Goal: Task Accomplishment & Management: Complete application form

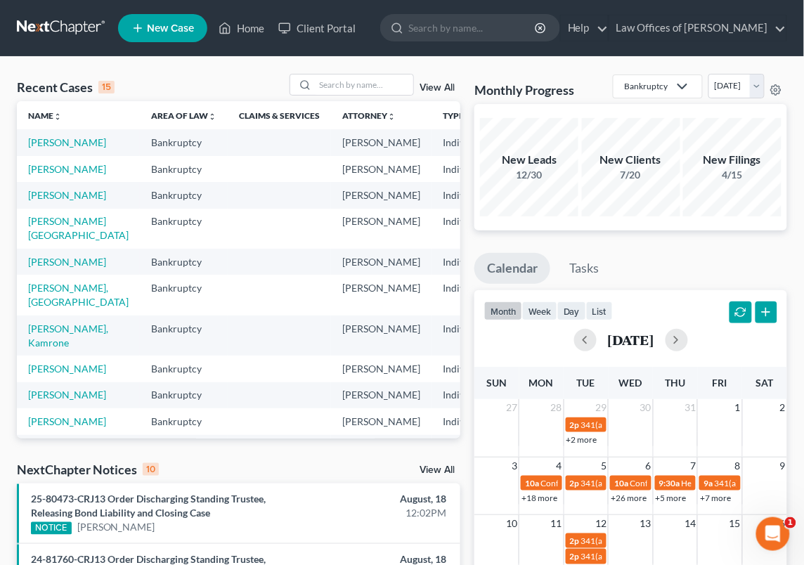
click at [167, 25] on span "New Case" at bounding box center [170, 28] width 47 height 11
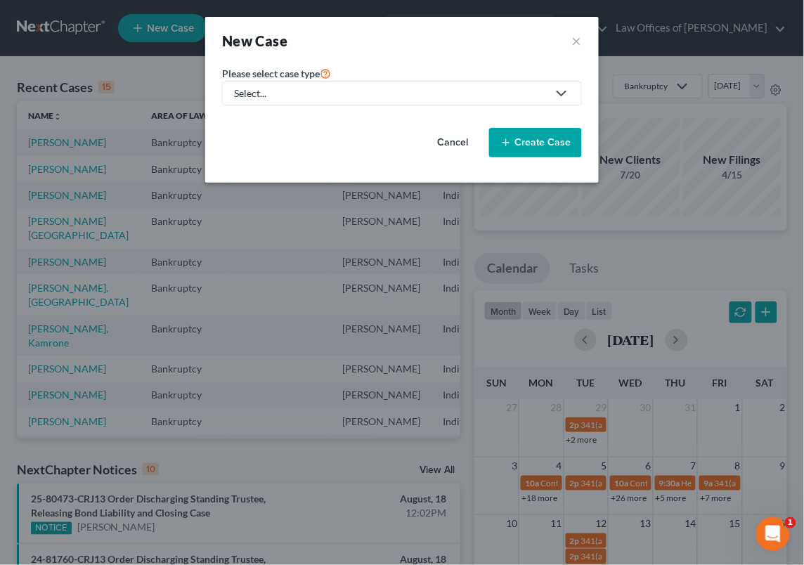
click at [302, 98] on div "Select..." at bounding box center [390, 93] width 313 height 14
click at [280, 119] on div "Bankruptcy" at bounding box center [260, 122] width 51 height 14
select select "1"
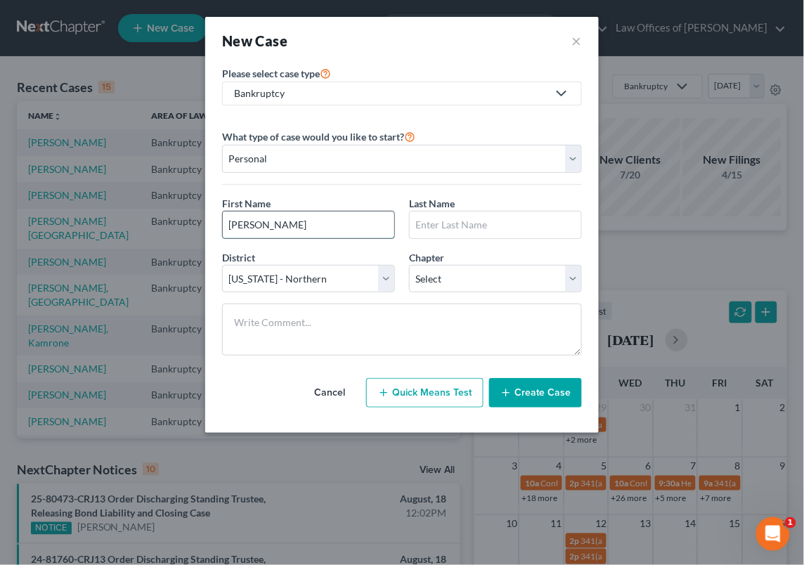
type input "[PERSON_NAME]"
type input "F"
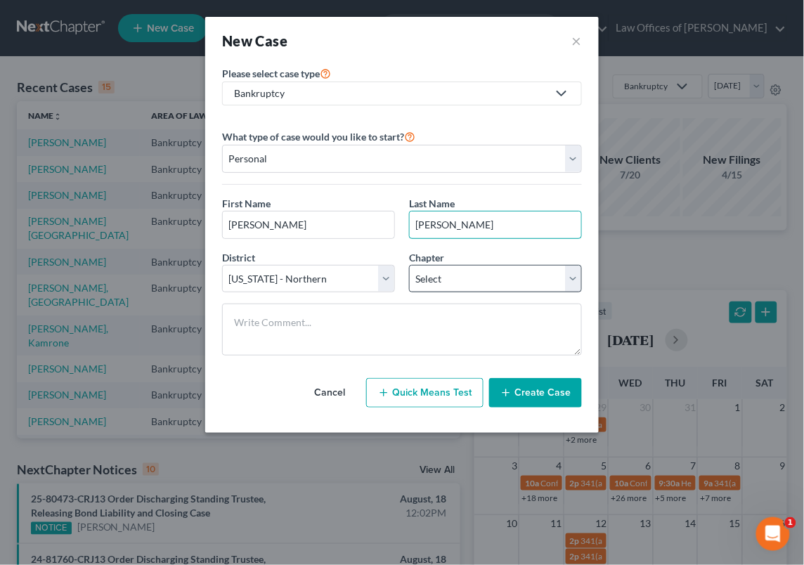
type input "[PERSON_NAME]"
select select "3"
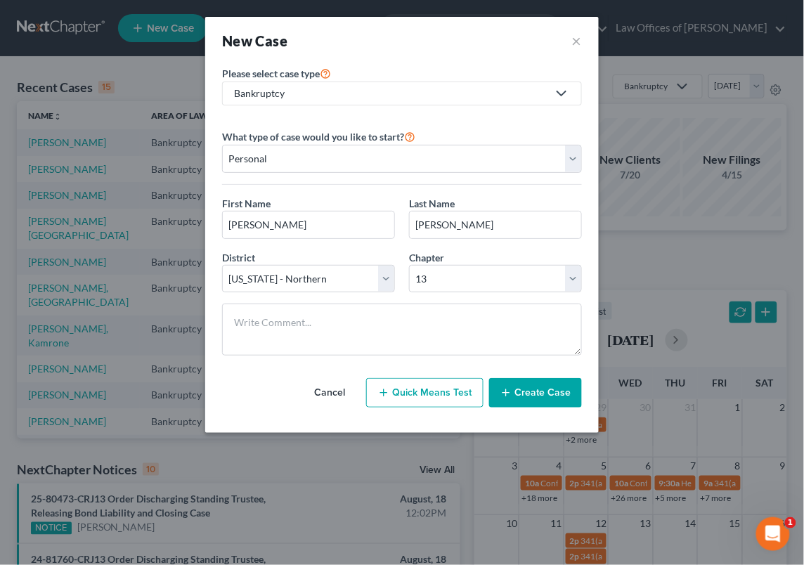
click at [547, 389] on button "Create Case" at bounding box center [535, 393] width 93 height 30
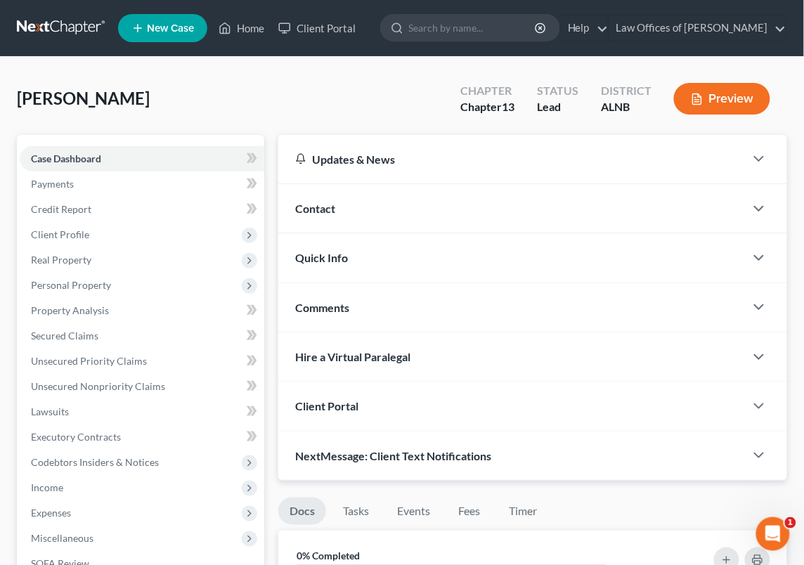
click at [325, 208] on span "Contact" at bounding box center [315, 208] width 40 height 13
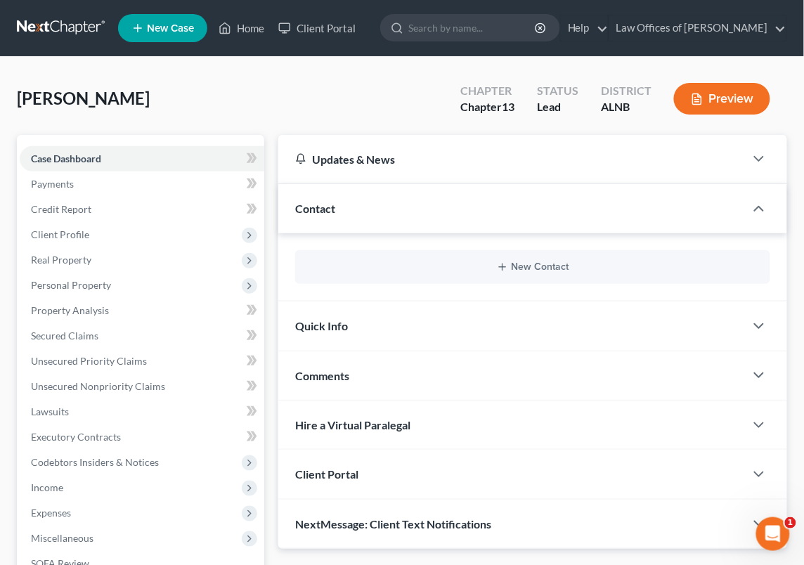
click at [339, 329] on span "Quick Info" at bounding box center [321, 325] width 53 height 13
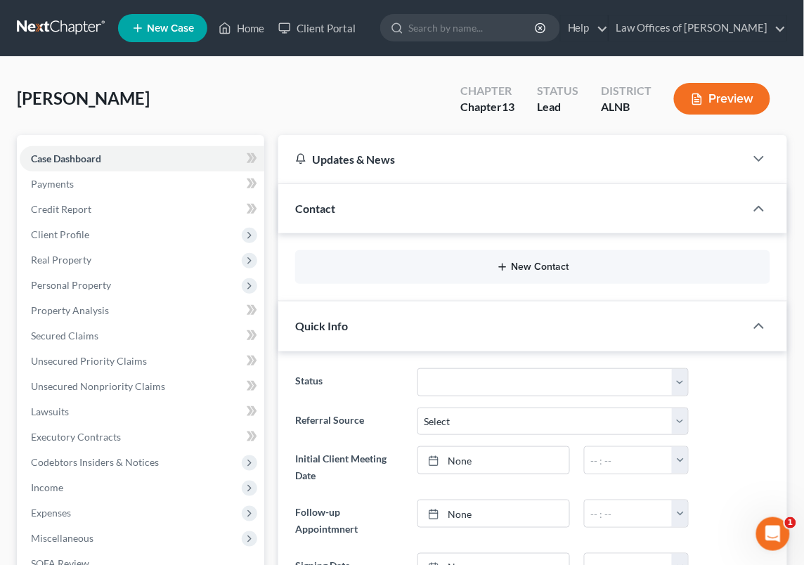
click at [540, 272] on button "New Contact" at bounding box center [532, 266] width 453 height 11
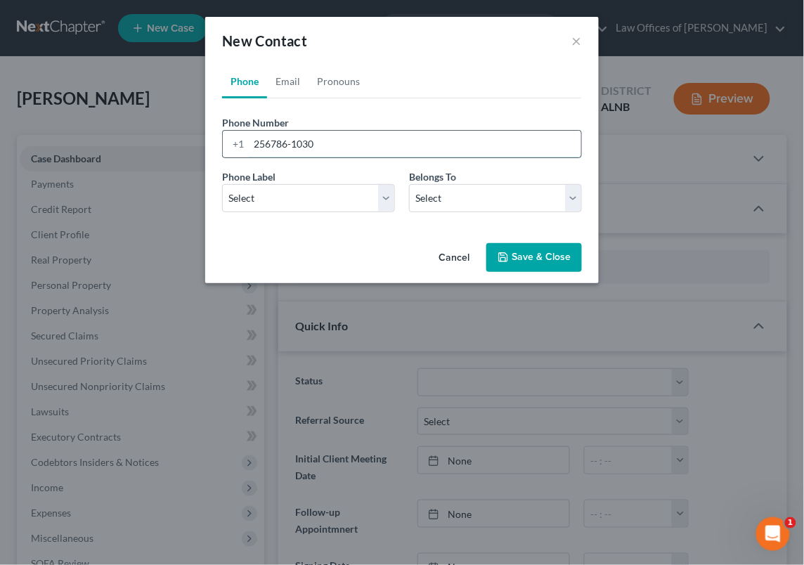
click at [271, 143] on input "256786-1030" at bounding box center [415, 144] width 332 height 27
type input "[PHONE_NUMBER]"
click at [256, 210] on div "Phone Label * Select Mobile Home Work Other Belongs To * Select Client Other" at bounding box center [402, 196] width 374 height 54
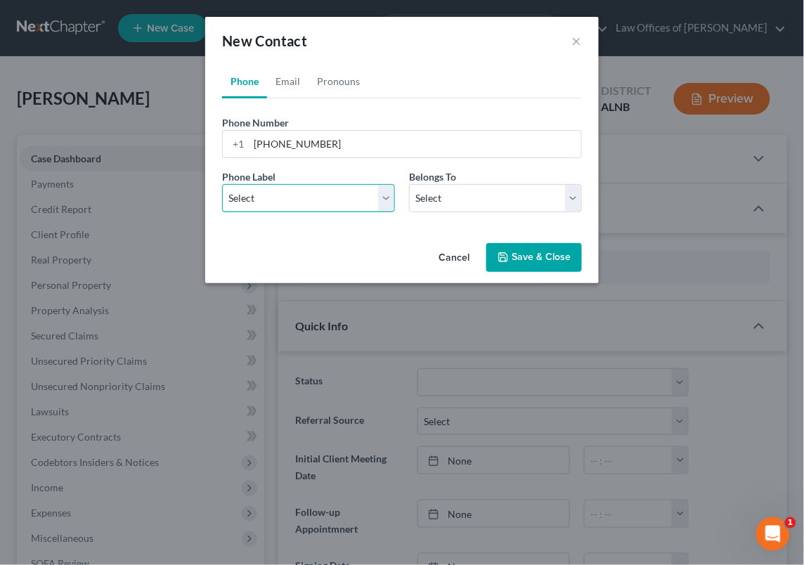
select select "0"
click at [283, 77] on link "Email" at bounding box center [287, 82] width 41 height 34
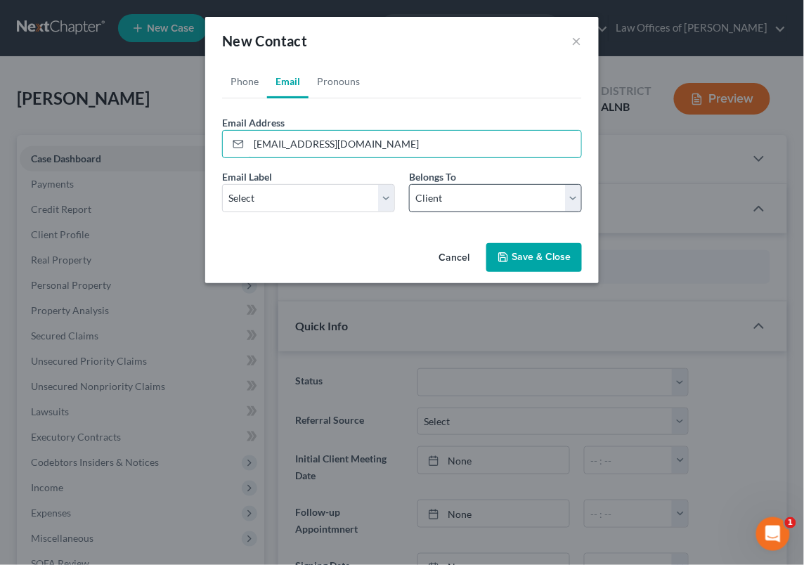
type input "[EMAIL_ADDRESS][DOMAIN_NAME]"
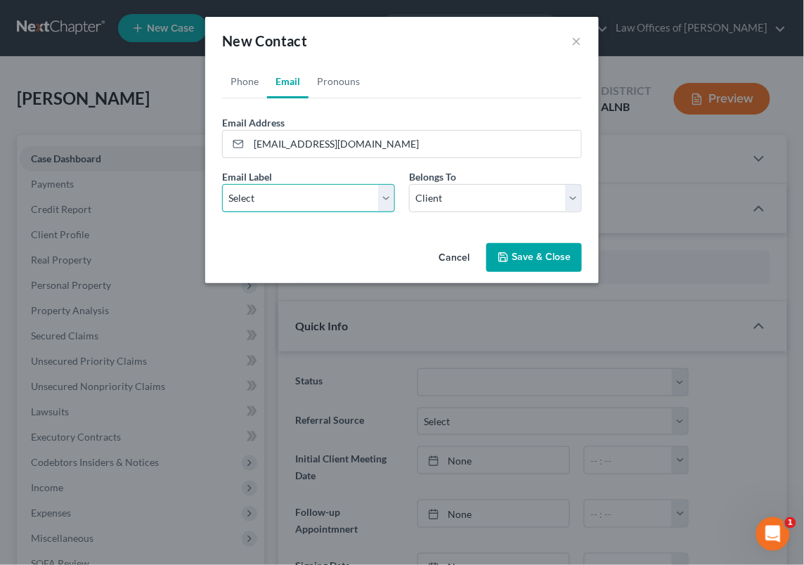
select select "0"
click at [541, 251] on button "Save & Close" at bounding box center [534, 258] width 96 height 30
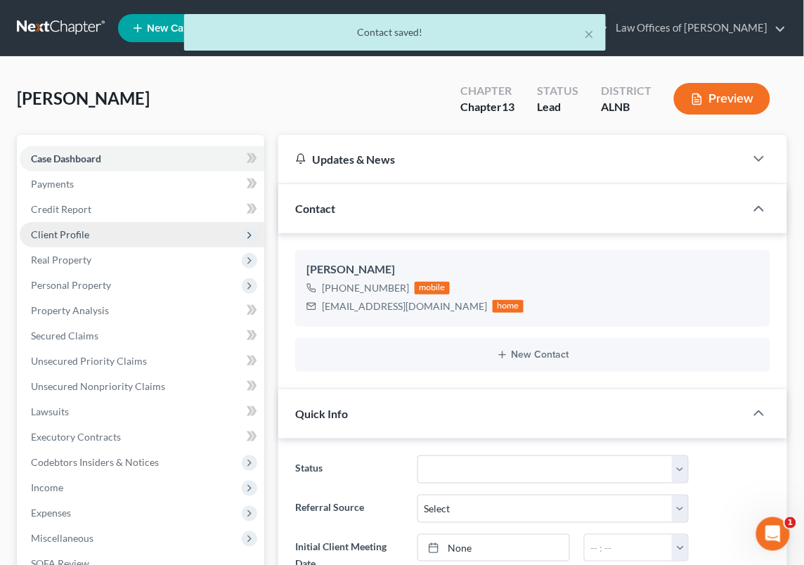
click at [85, 235] on span "Client Profile" at bounding box center [60, 234] width 58 height 12
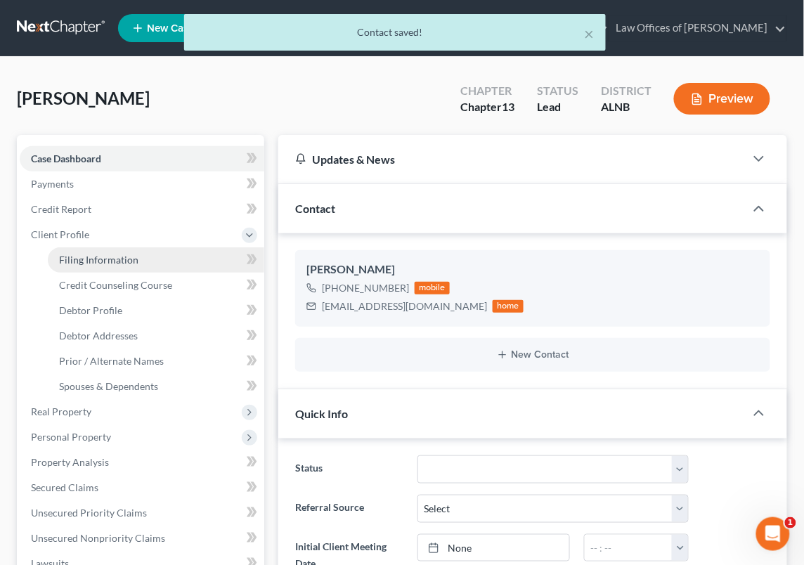
click at [88, 254] on span "Filing Information" at bounding box center [98, 260] width 79 height 12
select select "1"
select select "0"
select select "3"
select select "1"
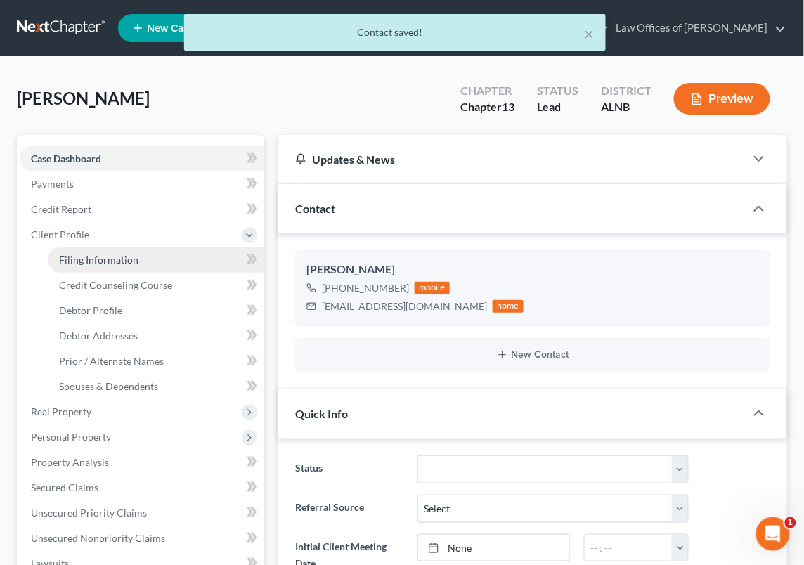
select select "0"
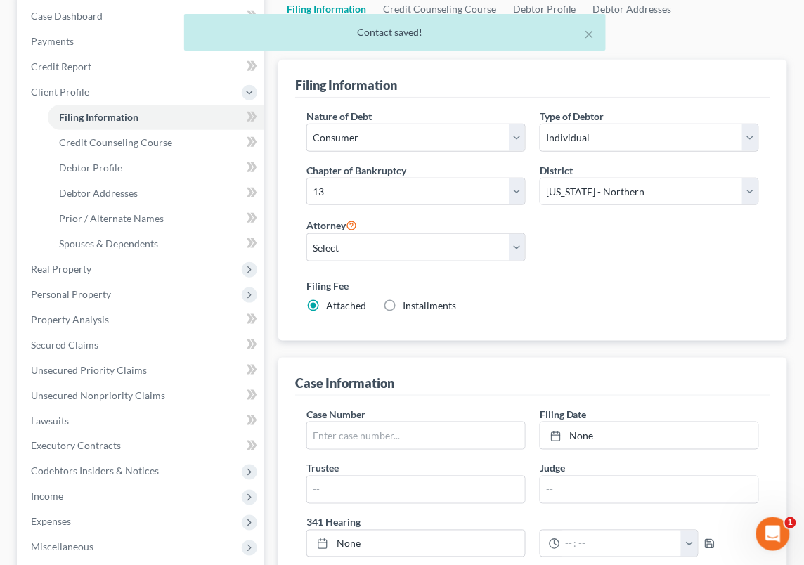
scroll to position [143, 0]
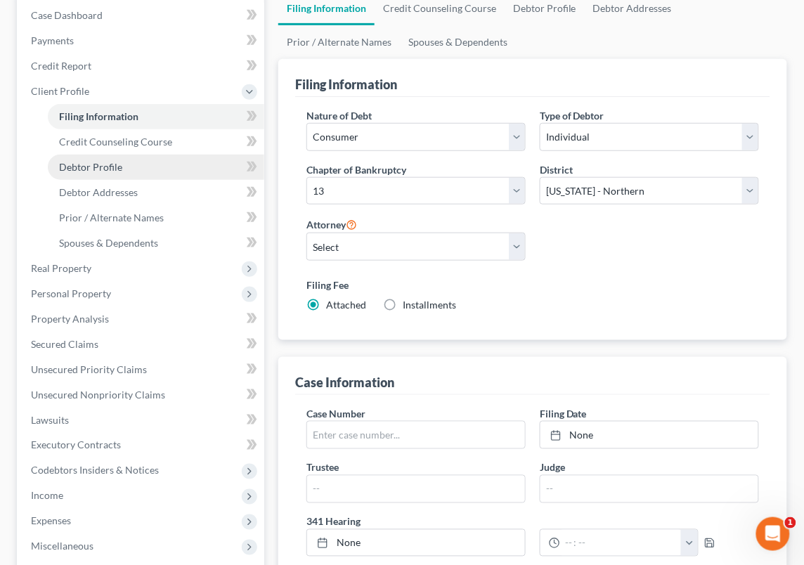
click at [186, 162] on link "Debtor Profile" at bounding box center [156, 167] width 216 height 25
select select "0"
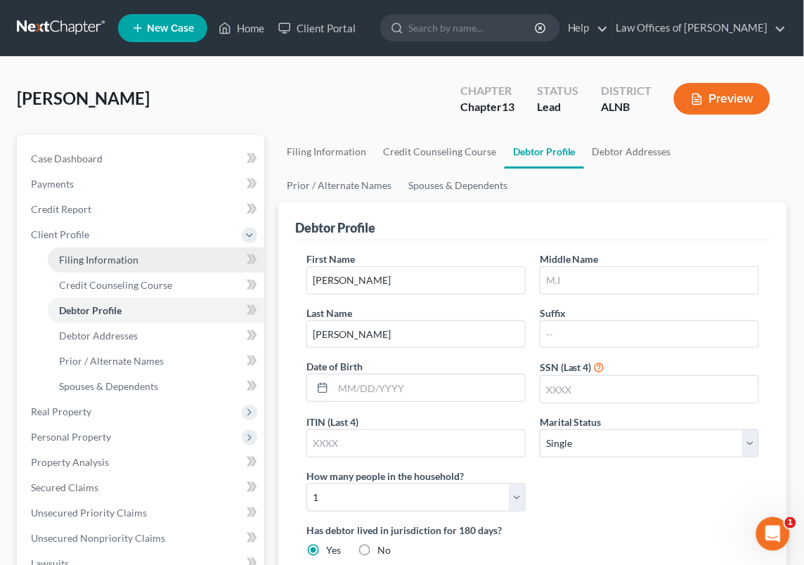
click at [135, 258] on span "Filing Information" at bounding box center [98, 260] width 79 height 12
select select "1"
select select "0"
select select "3"
select select "1"
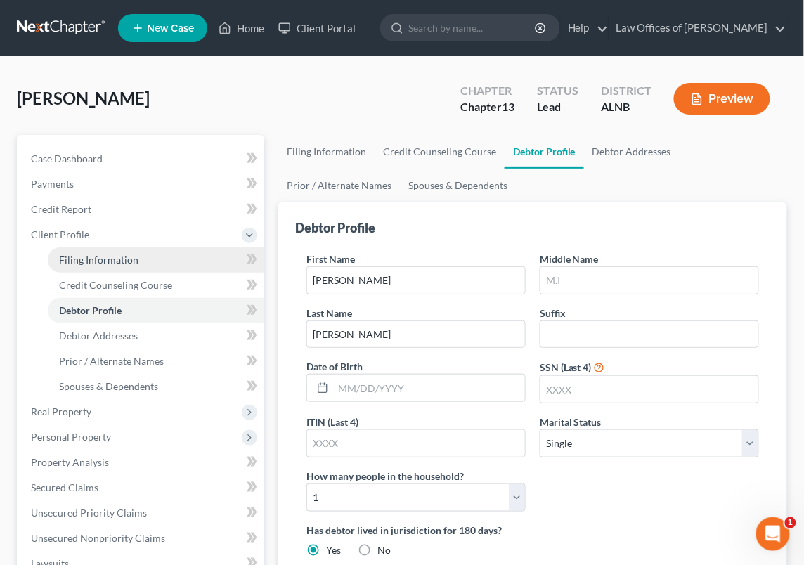
select select "0"
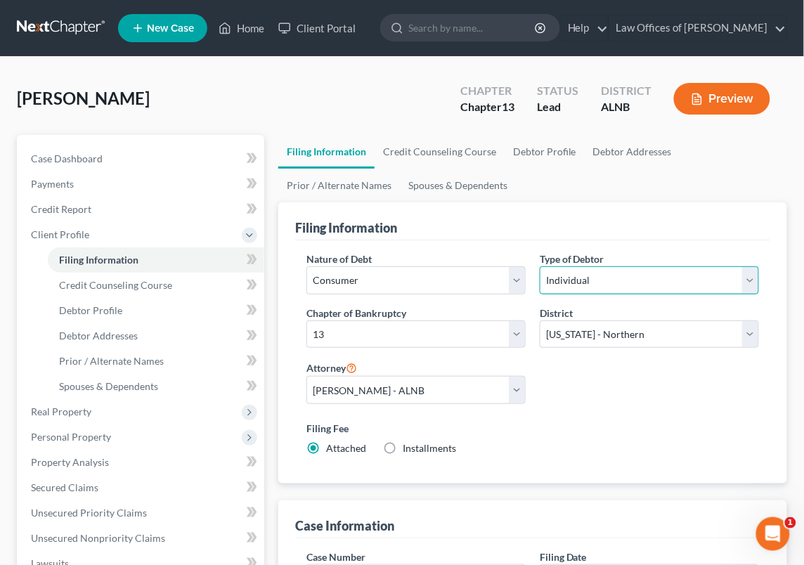
select select "1"
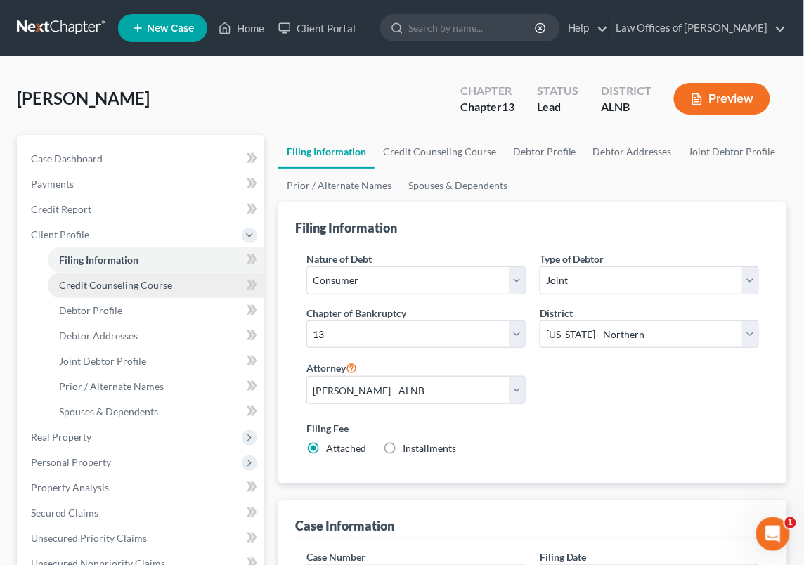
click at [110, 280] on span "Credit Counseling Course" at bounding box center [115, 285] width 113 height 12
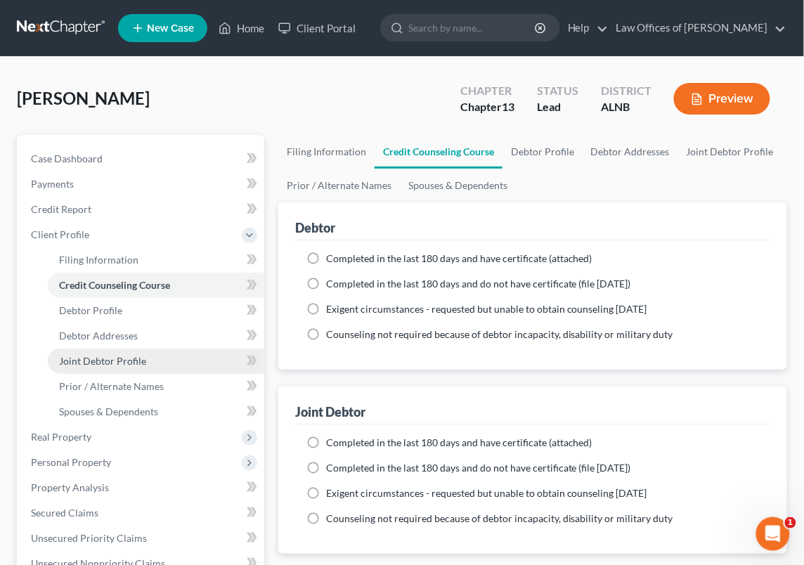
click at [96, 358] on span "Joint Debtor Profile" at bounding box center [102, 361] width 87 height 12
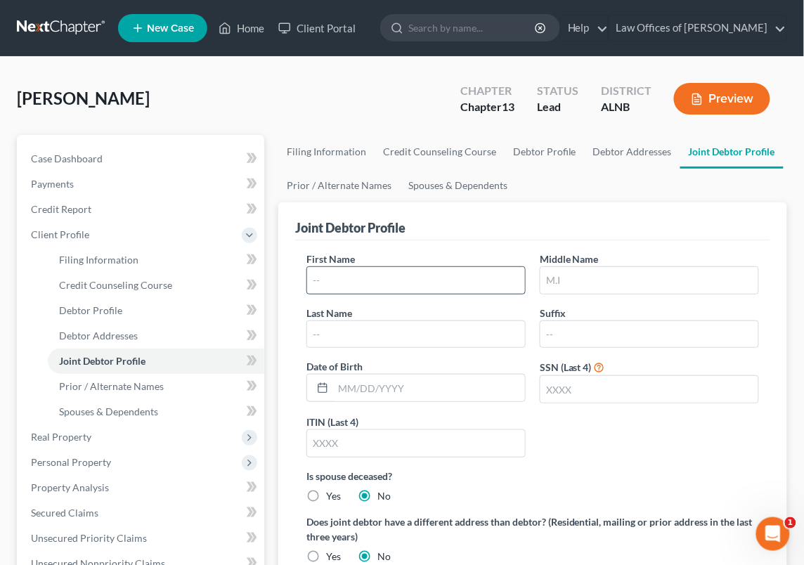
type input "M"
type input "\"
type input "[PERSON_NAME]"
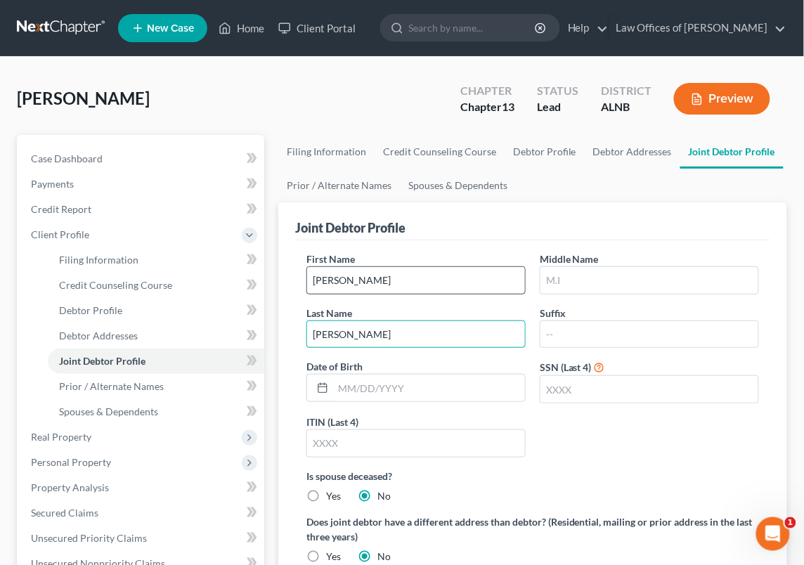
type input "[PERSON_NAME]"
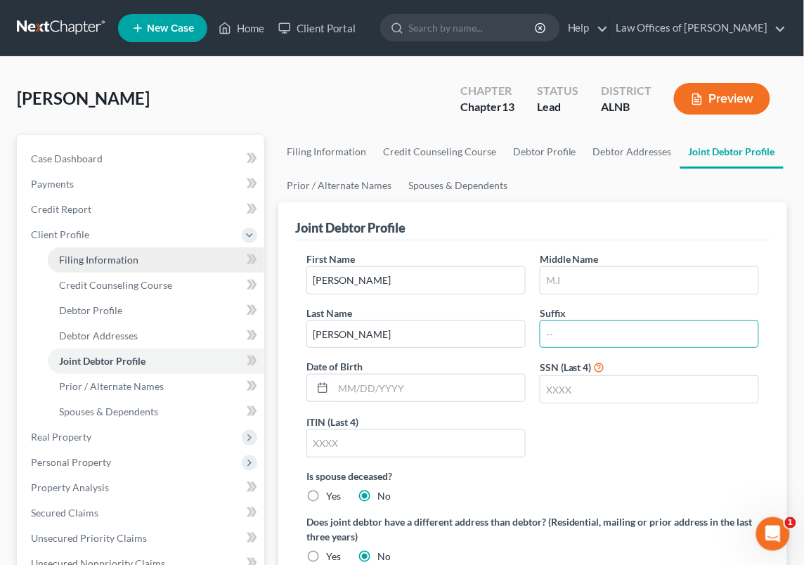
click at [134, 254] on span "Filing Information" at bounding box center [98, 260] width 79 height 12
select select "1"
select select "3"
select select "1"
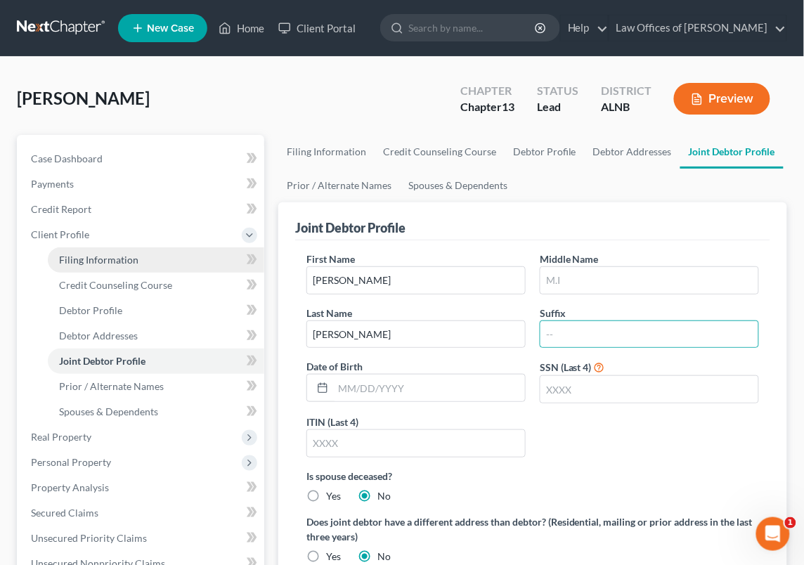
select select "0"
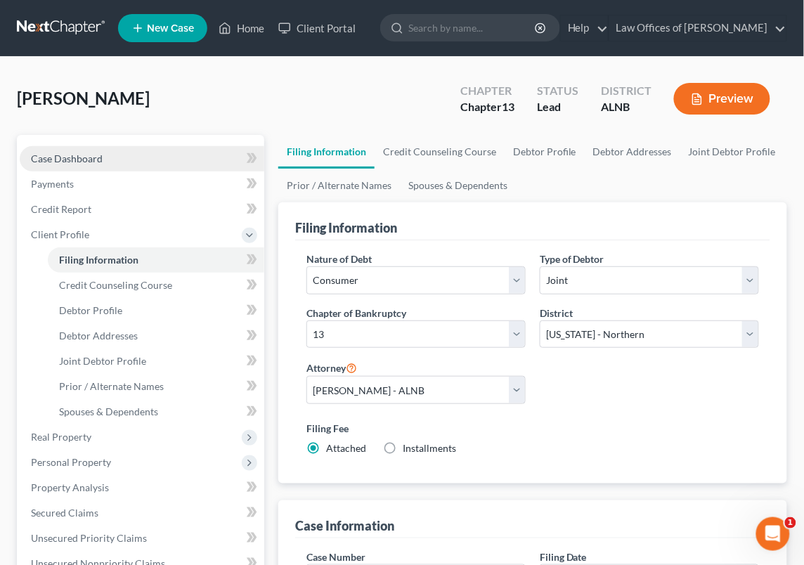
click at [99, 162] on span "Case Dashboard" at bounding box center [67, 158] width 72 height 12
select select "5"
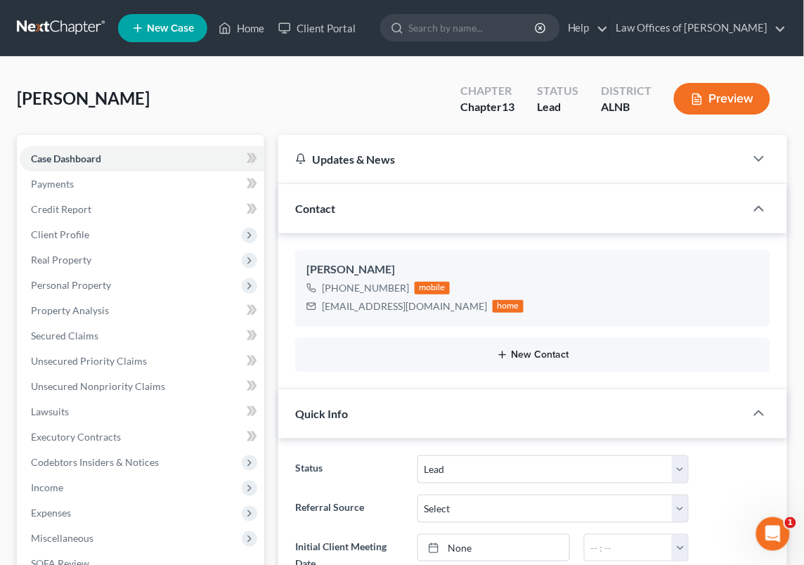
click at [530, 352] on button "New Contact" at bounding box center [532, 354] width 453 height 11
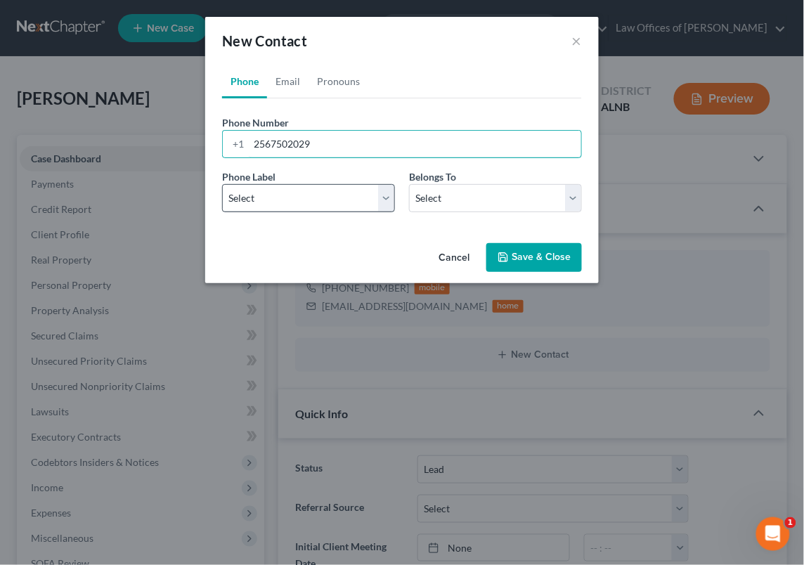
type input "2567502029"
select select "0"
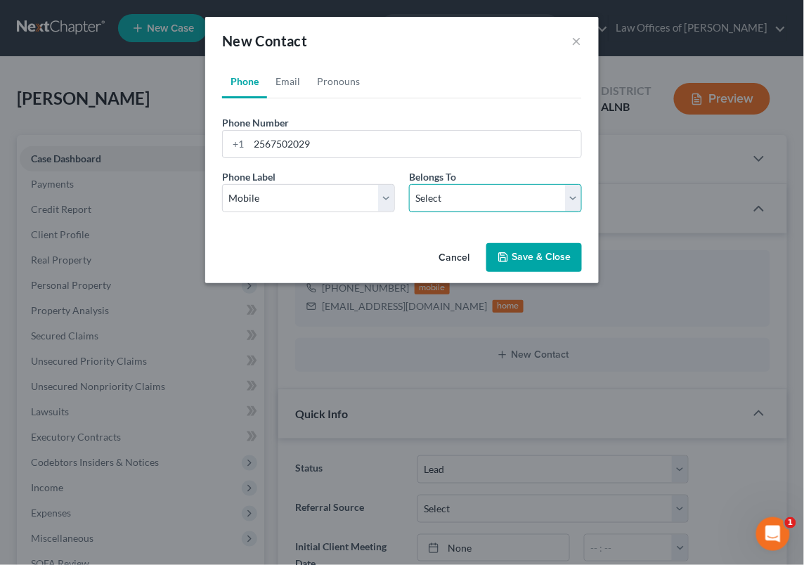
select select "1"
click at [292, 79] on link "Email" at bounding box center [287, 82] width 41 height 34
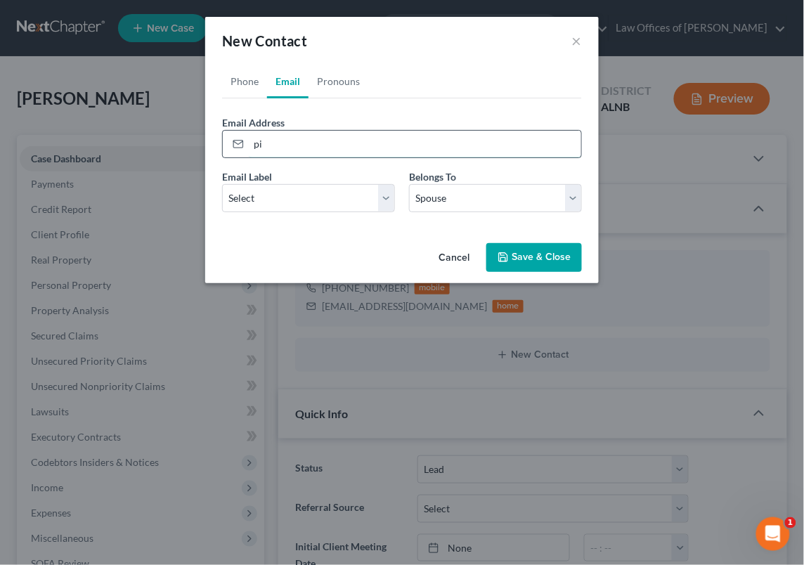
type input "p"
type input "[EMAIL_ADDRESS][DOMAIN_NAME]"
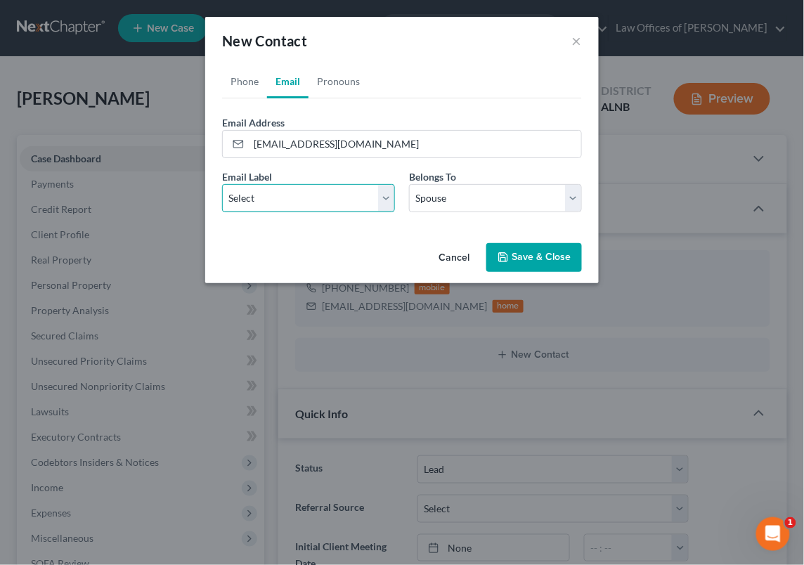
select select "0"
click at [521, 258] on button "Save & Close" at bounding box center [534, 258] width 96 height 30
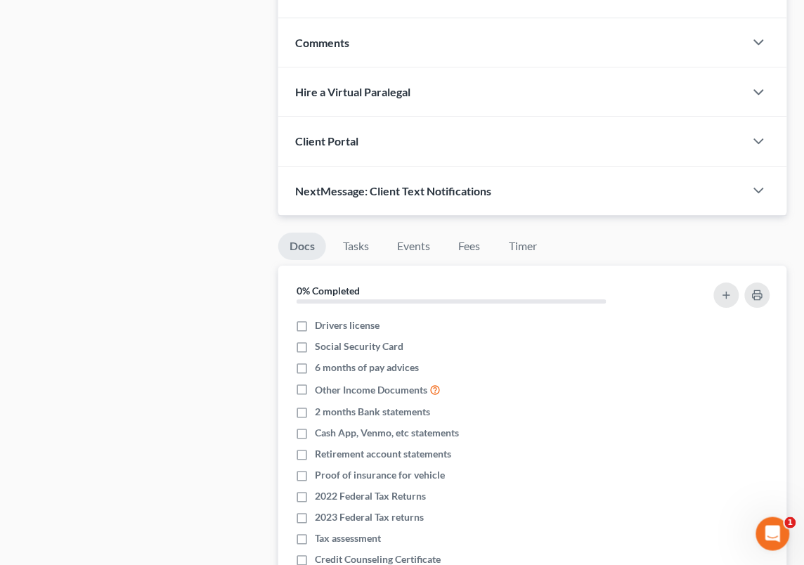
scroll to position [820, 0]
click at [339, 127] on div "Client Portal" at bounding box center [511, 141] width 467 height 48
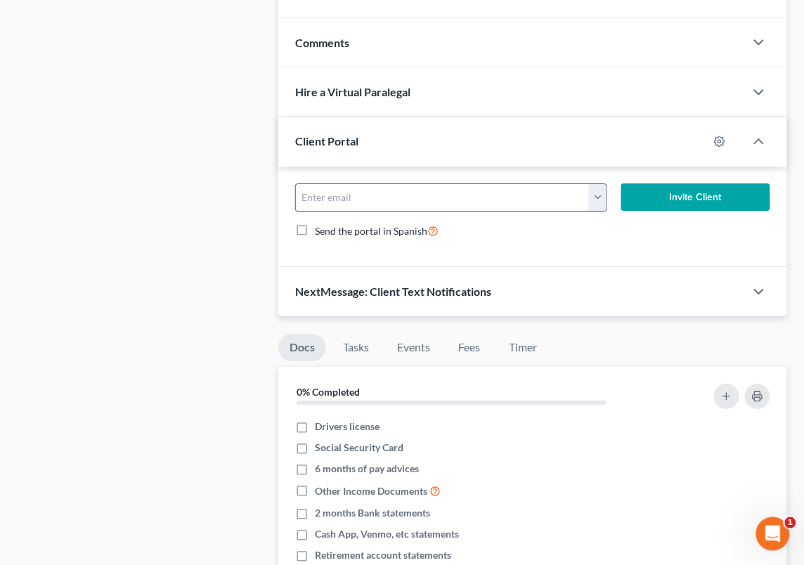
click at [344, 184] on input "email" at bounding box center [443, 197] width 294 height 27
click at [583, 188] on input "email" at bounding box center [443, 197] width 294 height 27
click at [601, 193] on button "button" at bounding box center [598, 197] width 18 height 27
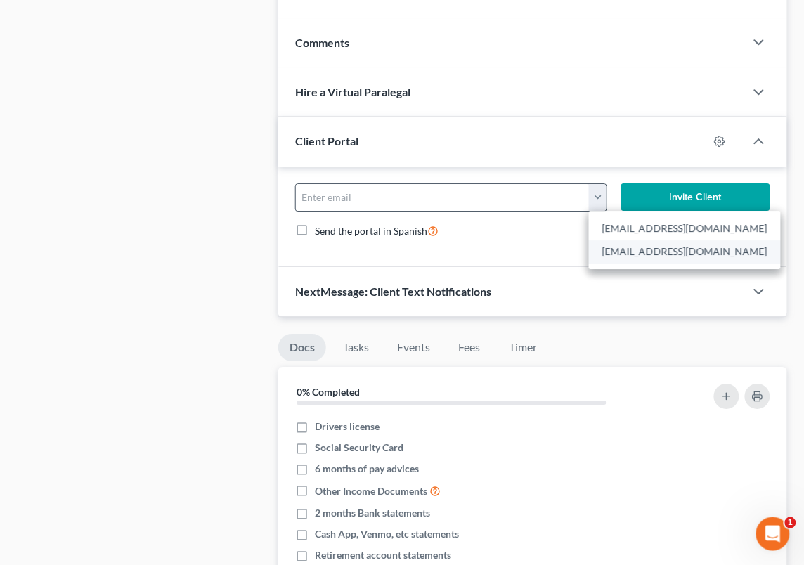
click at [611, 250] on link "[EMAIL_ADDRESS][DOMAIN_NAME]" at bounding box center [685, 252] width 192 height 24
type input "[EMAIL_ADDRESS][DOMAIN_NAME]"
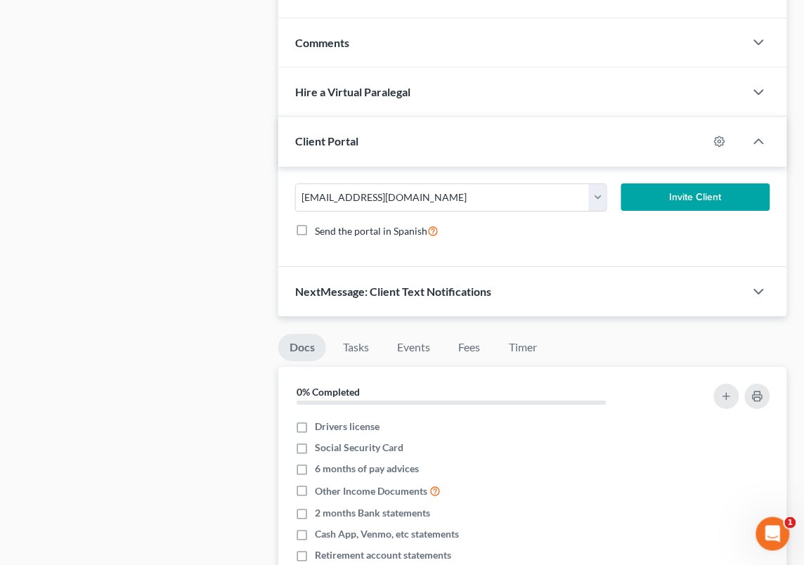
click at [669, 189] on button "Invite Client" at bounding box center [695, 197] width 149 height 28
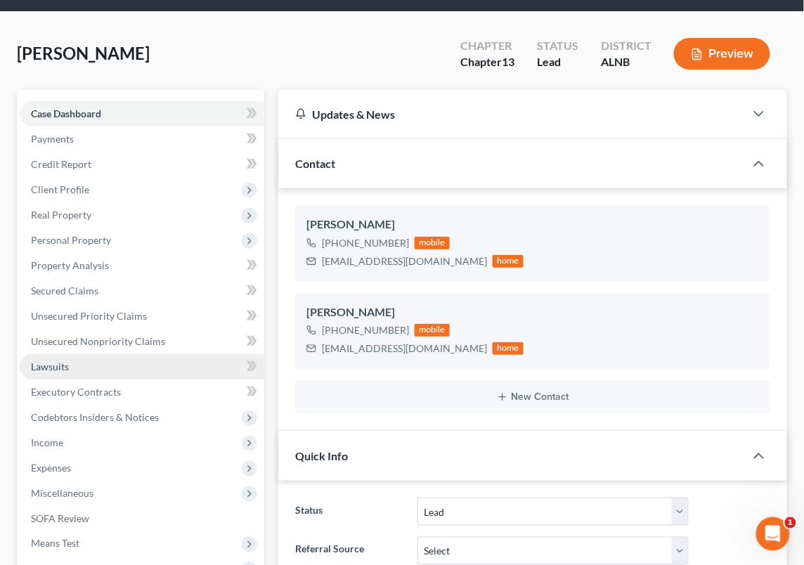
scroll to position [26, 0]
